Goal: Information Seeking & Learning: Learn about a topic

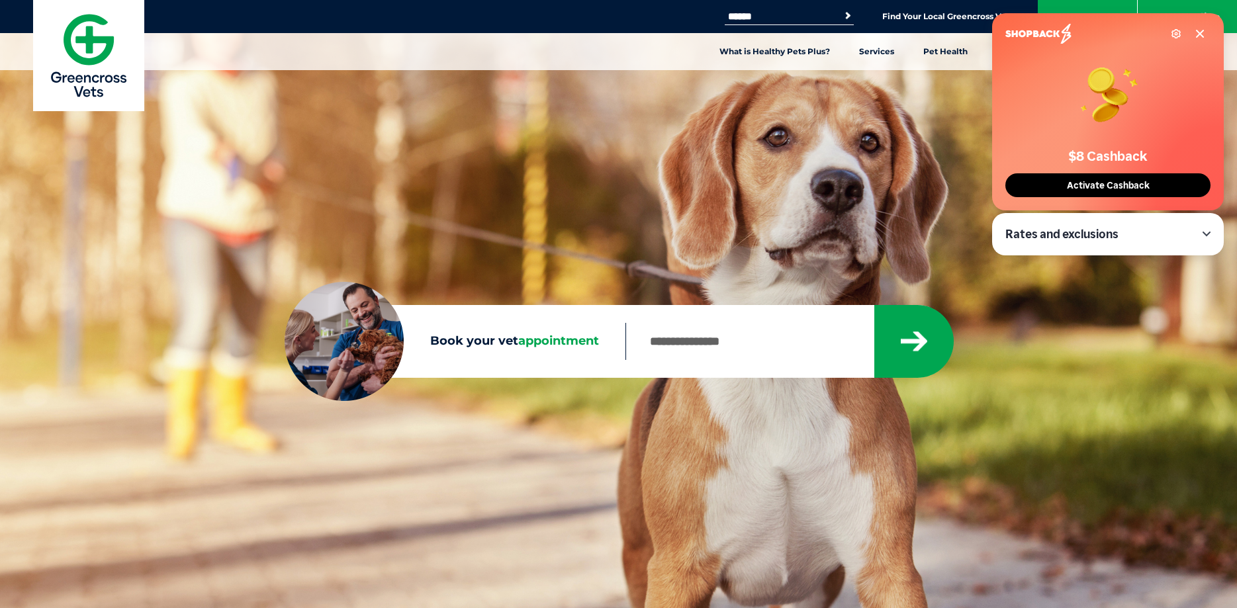
click at [1203, 28] on div "Settings" at bounding box center [1105, 34] width 200 height 20
click at [1194, 32] on div "Settings" at bounding box center [1188, 33] width 34 height 11
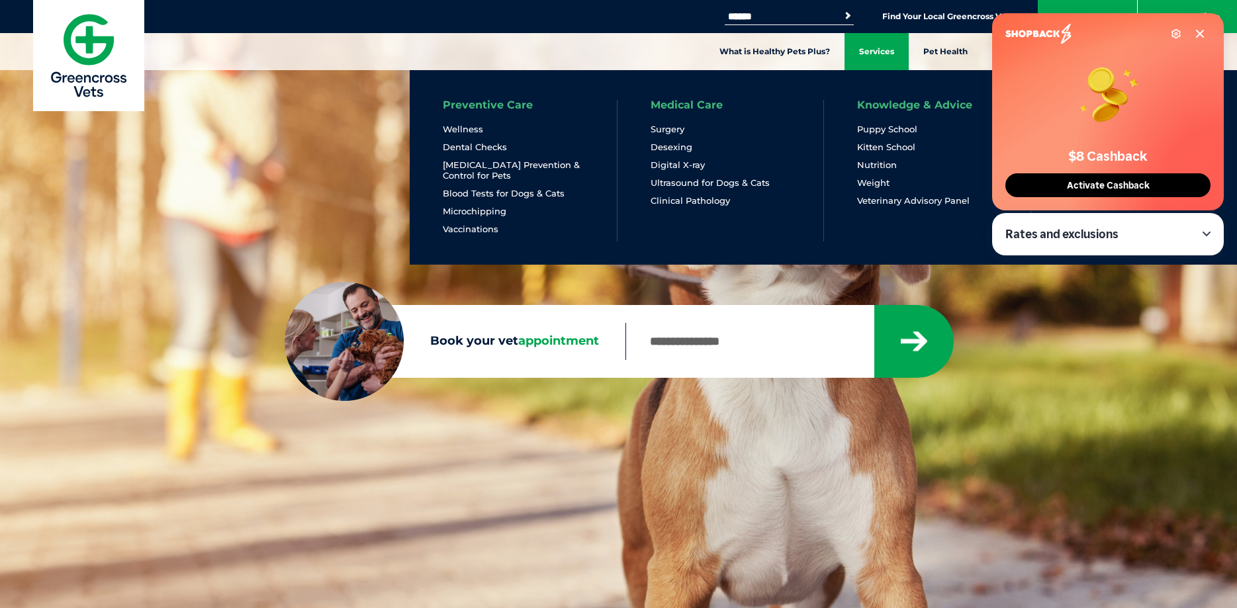
click at [885, 44] on link "Services" at bounding box center [876, 51] width 64 height 37
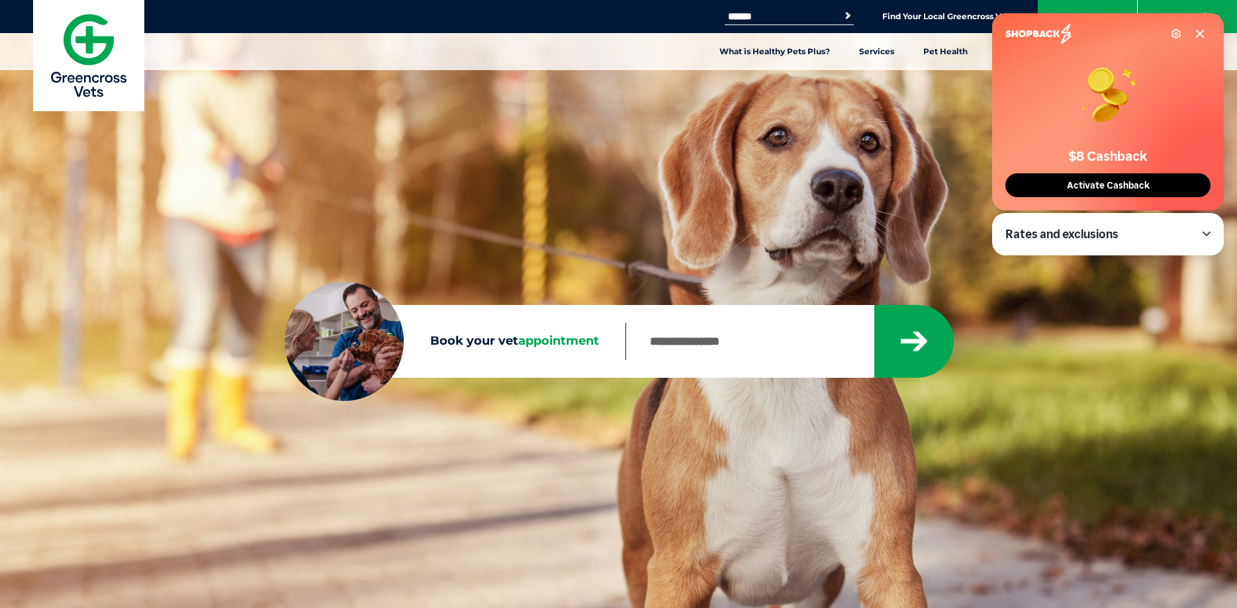
click at [1200, 31] on icon at bounding box center [1199, 33] width 11 height 11
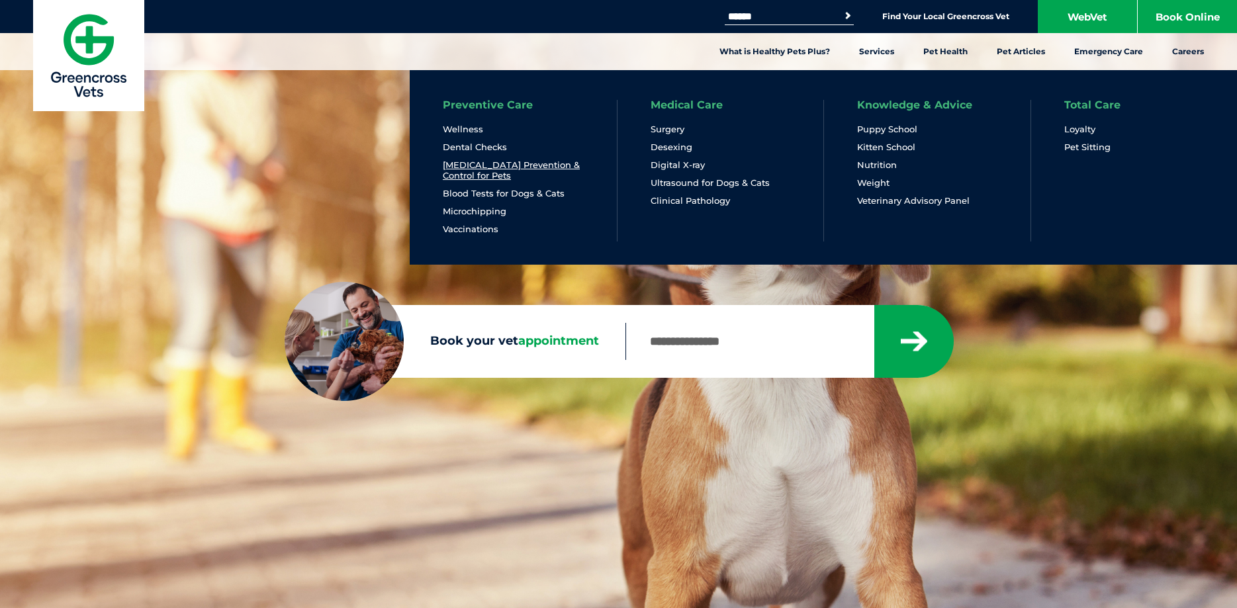
click at [469, 166] on link "[MEDICAL_DATA] Prevention & Control for Pets" at bounding box center [513, 170] width 141 height 22
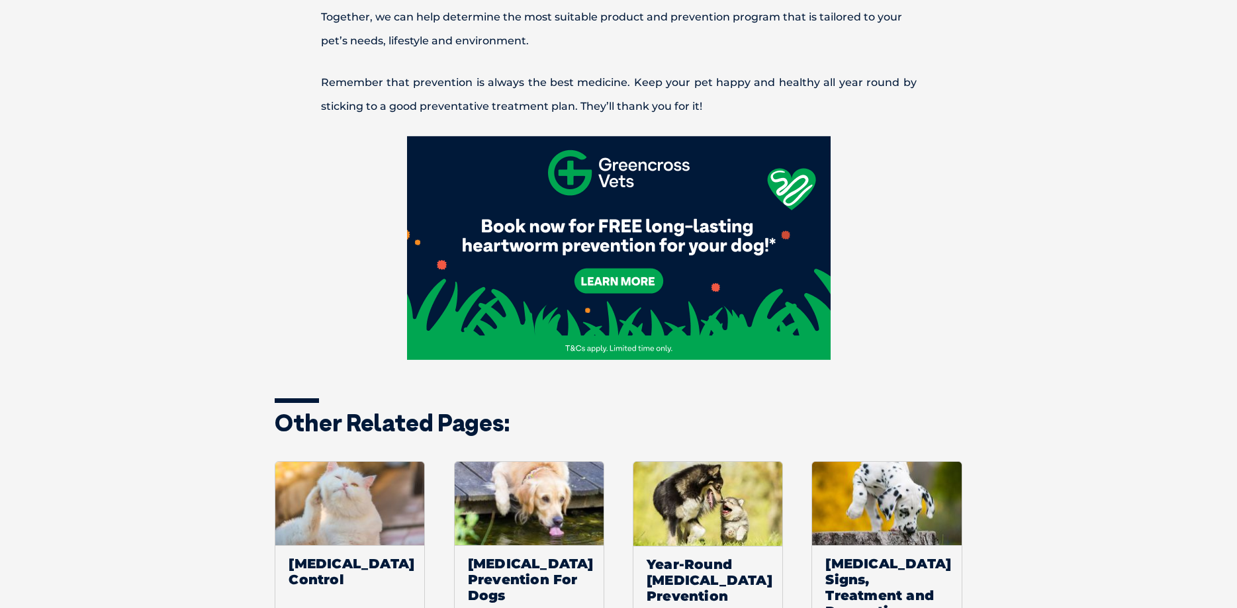
scroll to position [1800, 0]
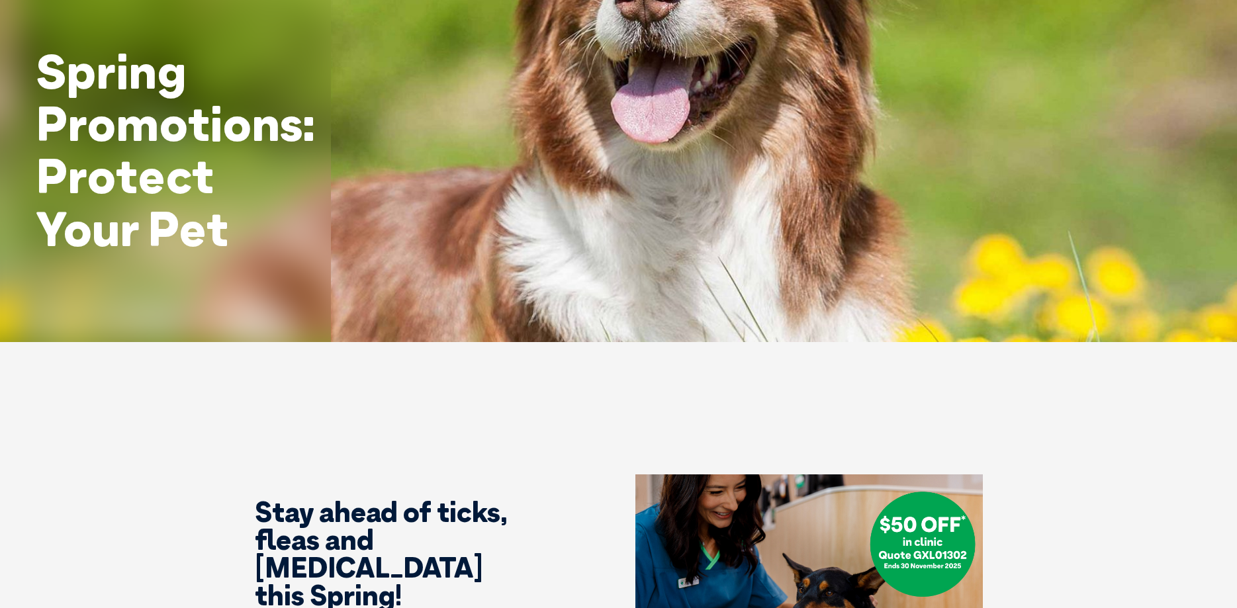
scroll to position [180, 0]
